Goal: Task Accomplishment & Management: Use online tool/utility

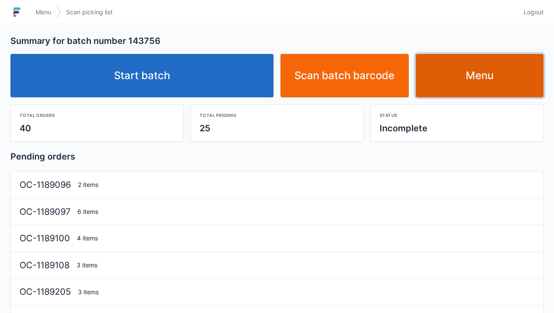
click at [471, 79] on link "Menu" at bounding box center [479, 75] width 128 height 43
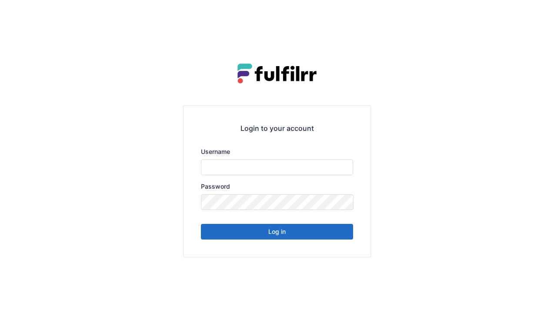
type input "******"
click at [309, 237] on button "Log in" at bounding box center [277, 232] width 152 height 16
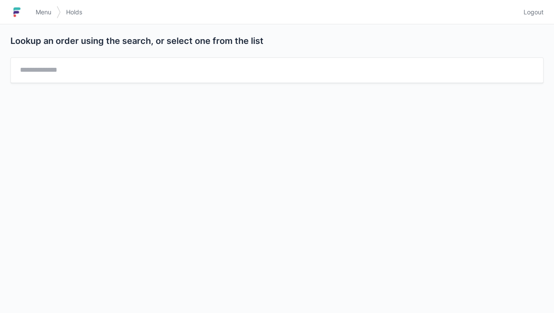
click at [42, 6] on link "Menu" at bounding box center [43, 12] width 26 height 16
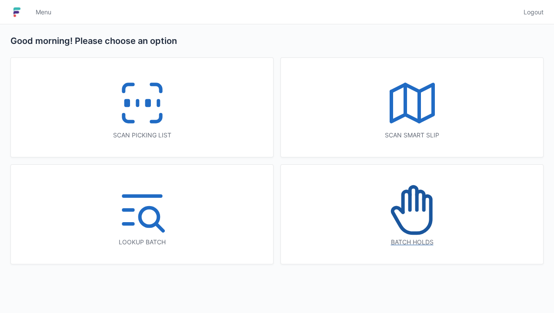
click at [394, 235] on icon at bounding box center [412, 210] width 56 height 56
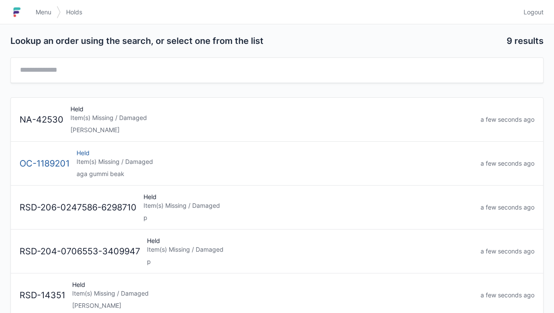
click at [217, 167] on div "Held Item(s) Missing / Damaged aga gummi beak" at bounding box center [275, 164] width 404 height 30
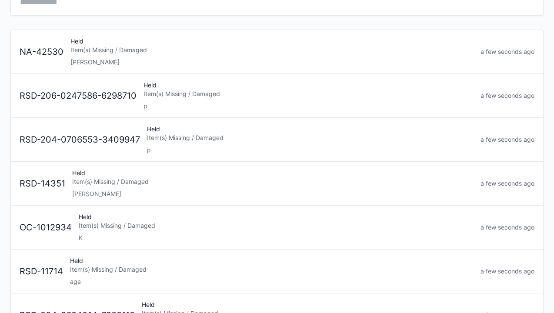
scroll to position [72, 0]
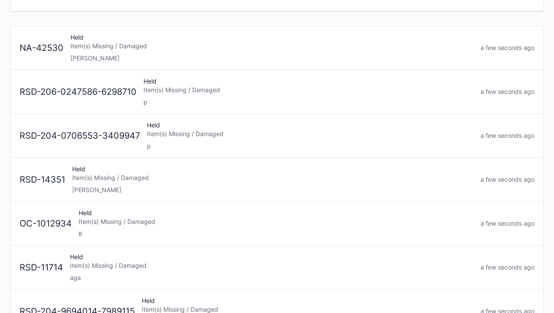
click at [208, 247] on div "RSD-11714 Held Item(s) Missing / Damaged aga a few seconds ago" at bounding box center [276, 263] width 521 height 36
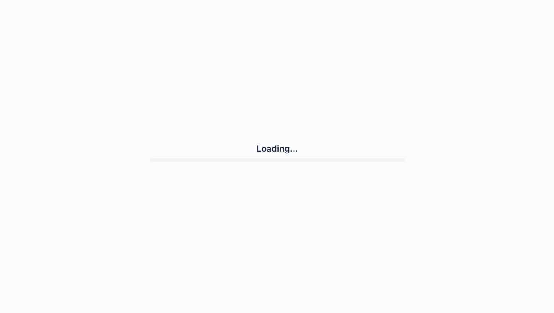
click at [302, 210] on div "Loading..." at bounding box center [276, 151] width 533 height 297
